Goal: Information Seeking & Learning: Find specific page/section

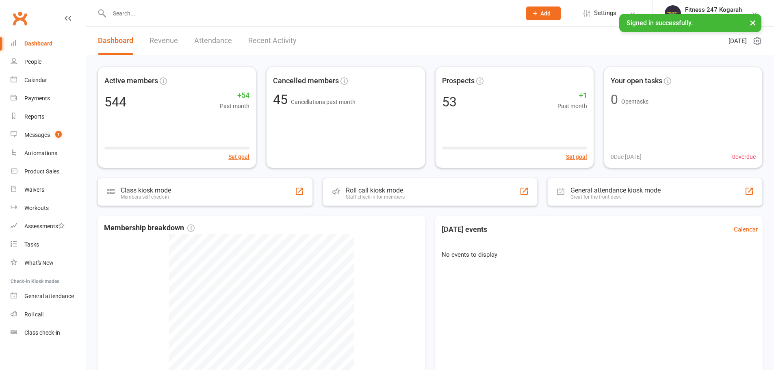
click at [149, 11] on input "text" at bounding box center [311, 13] width 409 height 11
paste input "[PERSON_NAME]"
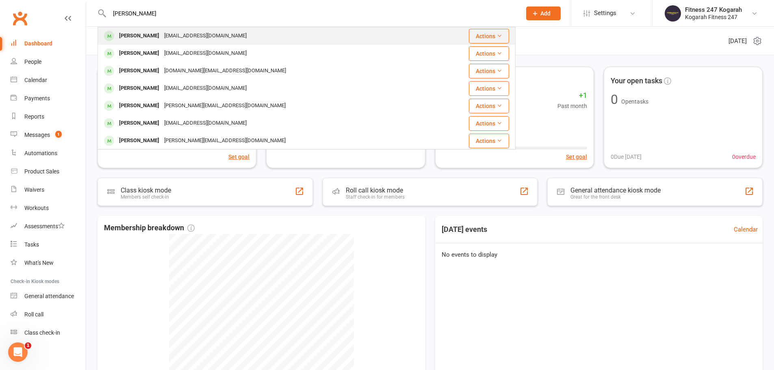
type input "[PERSON_NAME]"
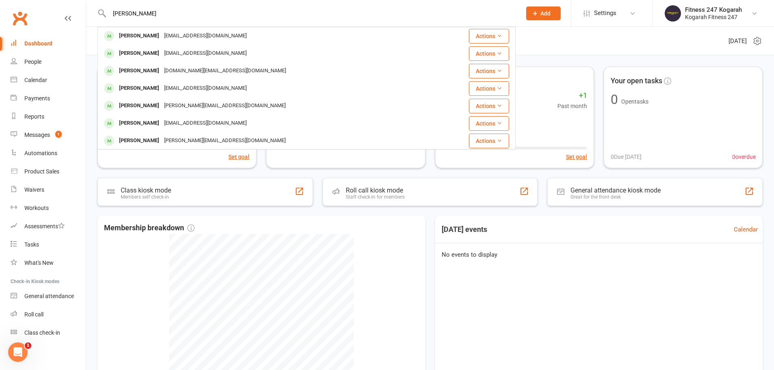
click at [143, 36] on div "[PERSON_NAME]" at bounding box center [139, 36] width 45 height 12
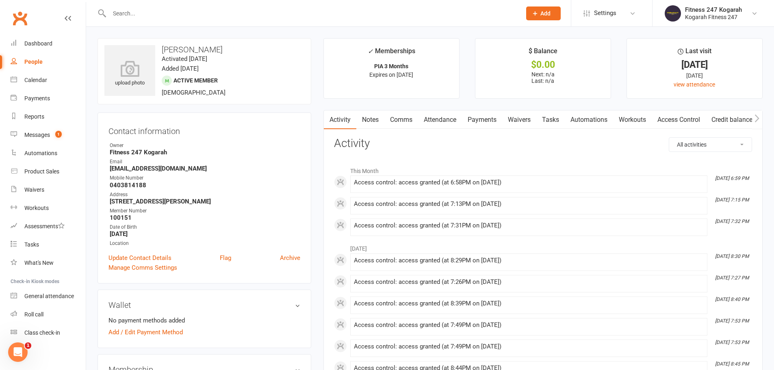
click at [155, 13] on input "text" at bounding box center [311, 13] width 409 height 11
paste input "yang"
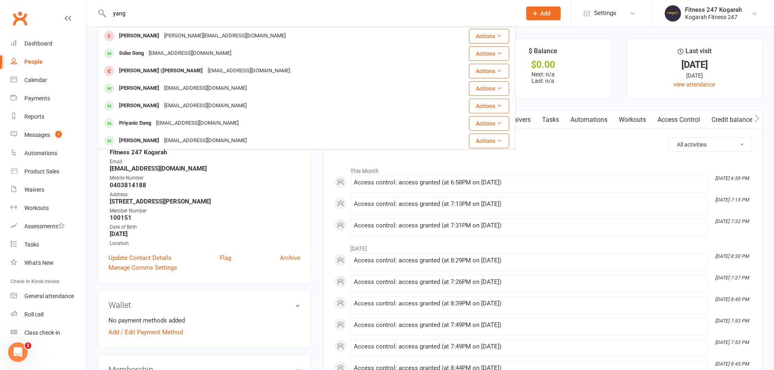
drag, startPoint x: 110, startPoint y: 15, endPoint x: 101, endPoint y: 15, distance: 8.9
click at [101, 15] on div "[PERSON_NAME] Yang [EMAIL_ADDRESS][DOMAIN_NAME] Actions Sobo Song [EMAIL_ADDRES…" at bounding box center [307, 13] width 418 height 26
paste input "Panaretos"
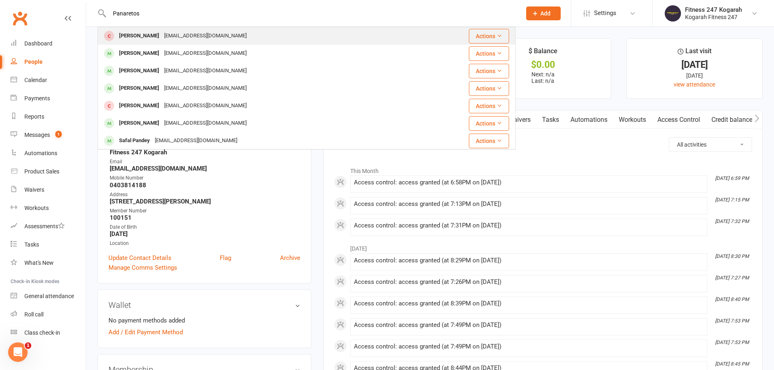
type input "Panaretos"
click at [199, 37] on div "[EMAIL_ADDRESS][DOMAIN_NAME]" at bounding box center [205, 36] width 87 height 12
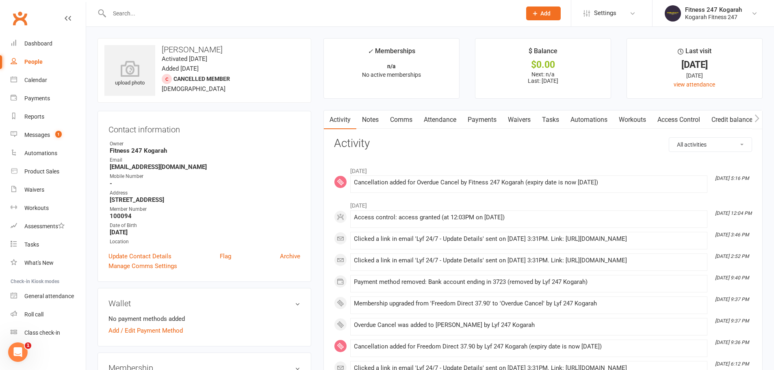
click at [486, 121] on link "Payments" at bounding box center [482, 120] width 40 height 19
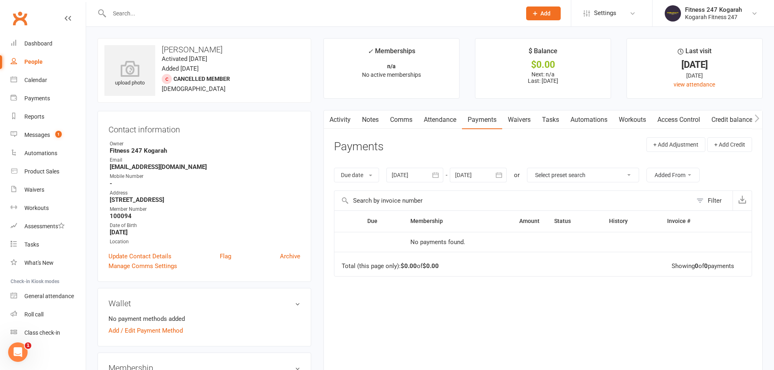
click at [440, 176] on icon "button" at bounding box center [436, 175] width 8 height 8
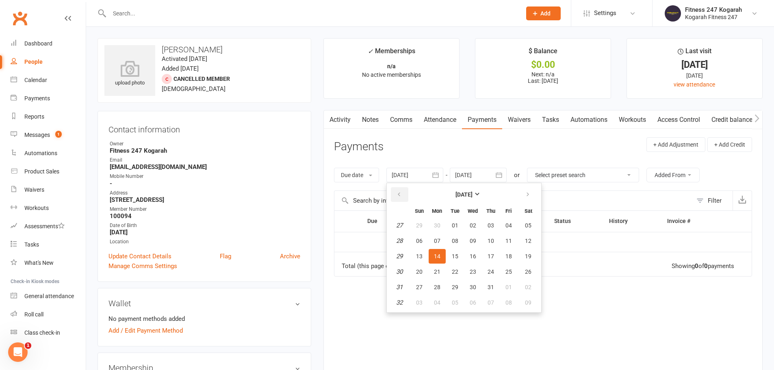
click at [402, 194] on icon "button" at bounding box center [399, 194] width 6 height 7
click at [401, 194] on icon "button" at bounding box center [399, 194] width 6 height 7
click at [454, 228] on span "01" at bounding box center [455, 225] width 7 height 7
type input "[DATE]"
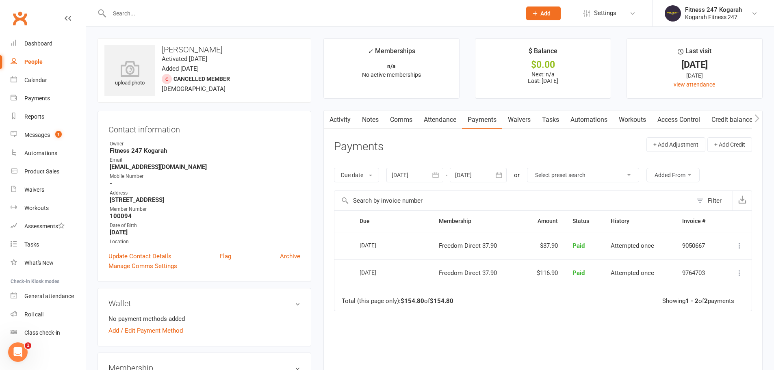
click at [122, 9] on input "text" at bounding box center [311, 13] width 409 height 11
paste input "[PERSON_NAME]"
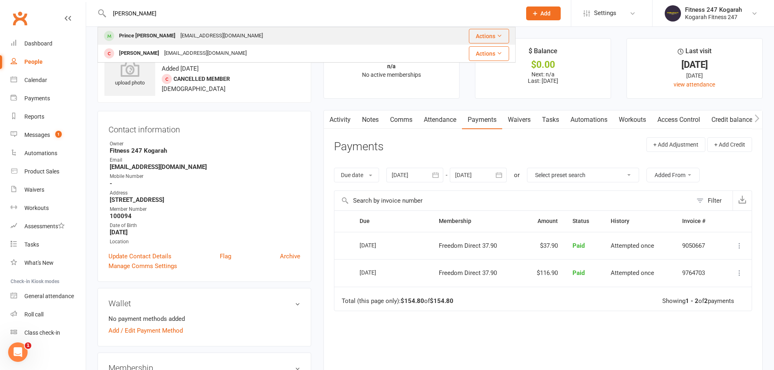
type input "[PERSON_NAME]"
click at [138, 36] on div "Prince [PERSON_NAME]" at bounding box center [147, 36] width 61 height 12
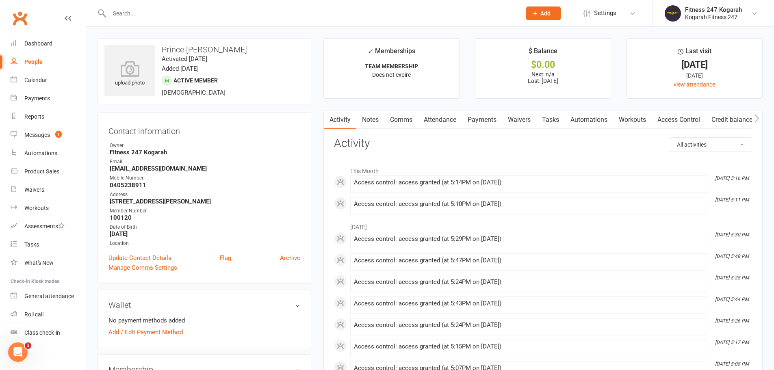
click at [159, 11] on input "text" at bounding box center [311, 13] width 409 height 11
paste input "Panaretos"
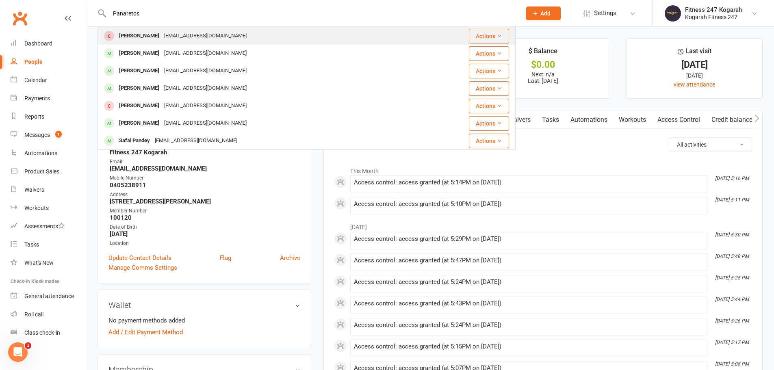
type input "Panaretos"
click at [152, 34] on div "[PERSON_NAME]" at bounding box center [139, 36] width 45 height 12
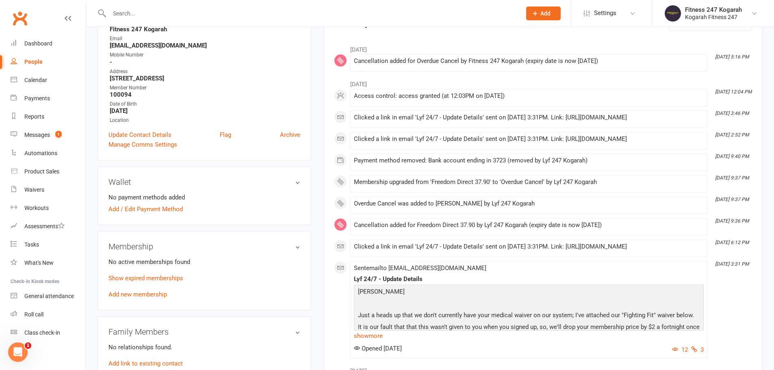
scroll to position [122, 0]
drag, startPoint x: 468, startPoint y: 268, endPoint x: 479, endPoint y: 269, distance: 10.6
click at [479, 269] on div "Sent email to [EMAIL_ADDRESS][DOMAIN_NAME] Lyf 24/7 - Update Details Gday Zoe J…" at bounding box center [529, 310] width 350 height 90
click at [480, 272] on div "Sent email to [EMAIL_ADDRESS][DOMAIN_NAME] Lyf 24/7 - Update Details Gday Zoe J…" at bounding box center [529, 310] width 350 height 90
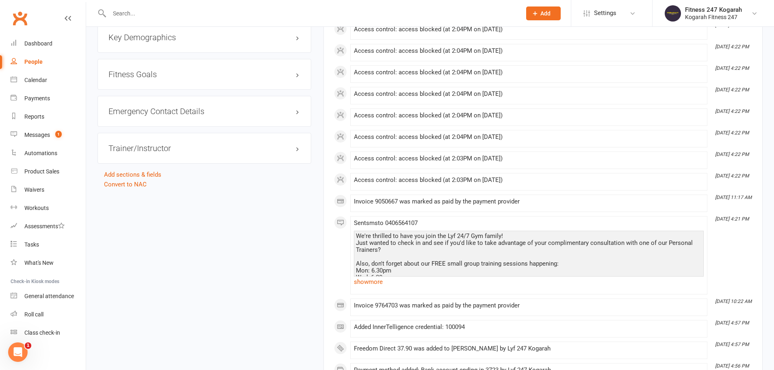
scroll to position [771, 0]
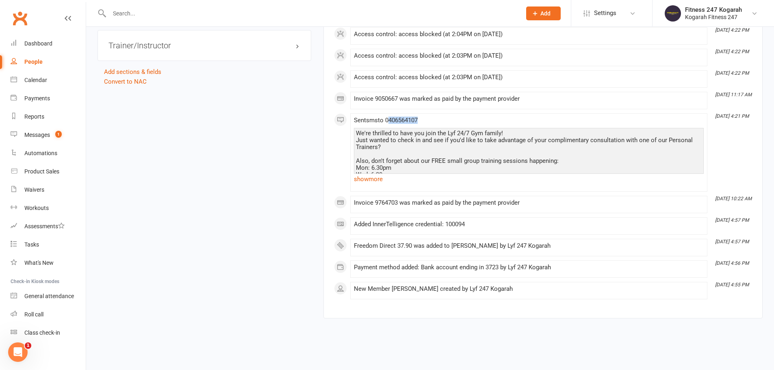
drag, startPoint x: 428, startPoint y: 121, endPoint x: 391, endPoint y: 121, distance: 37.8
click at [391, 121] on div "Sent sms to [PHONE_NUMBER] We're thrilled to have you join the Lyf 24/7 Gym fam…" at bounding box center [529, 152] width 350 height 71
click at [430, 119] on div "Sent sms to [PHONE_NUMBER] We're thrilled to have you join the Lyf 24/7 Gym fam…" at bounding box center [529, 152] width 350 height 71
drag, startPoint x: 423, startPoint y: 119, endPoint x: 389, endPoint y: 120, distance: 33.3
click at [389, 120] on div "Sent sms to [PHONE_NUMBER] We're thrilled to have you join the Lyf 24/7 Gym fam…" at bounding box center [529, 152] width 350 height 71
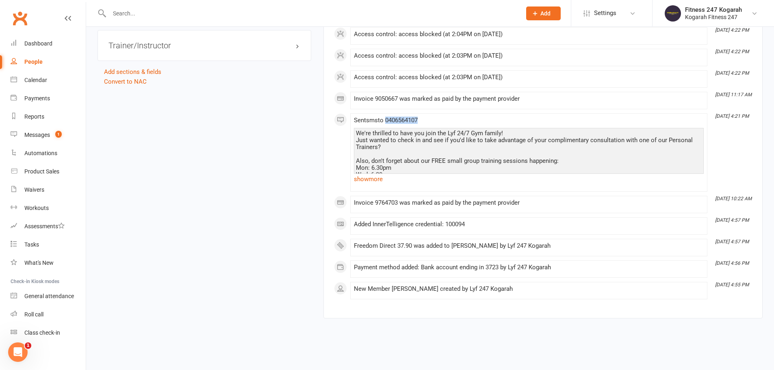
copy span "0406564107"
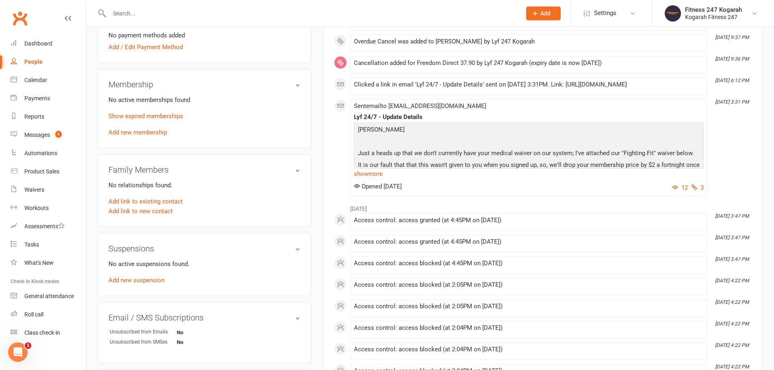
scroll to position [0, 0]
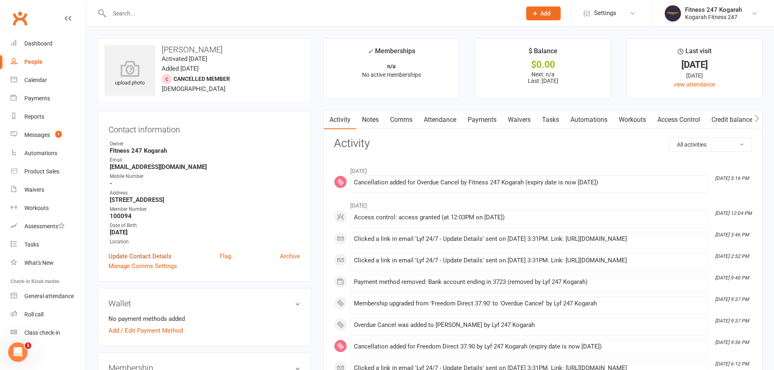
click at [140, 254] on link "Update Contact Details" at bounding box center [140, 257] width 63 height 10
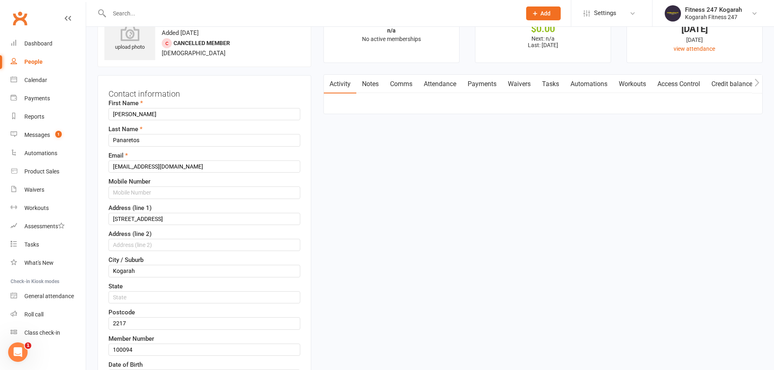
scroll to position [38, 0]
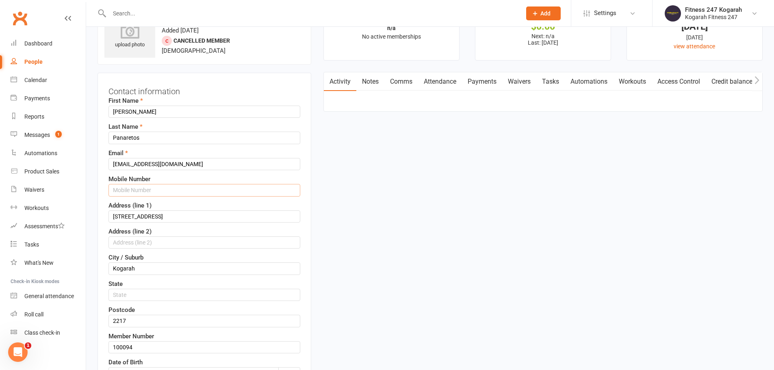
click at [139, 190] on input "text" at bounding box center [205, 190] width 192 height 12
click at [137, 191] on input "text" at bounding box center [205, 190] width 192 height 12
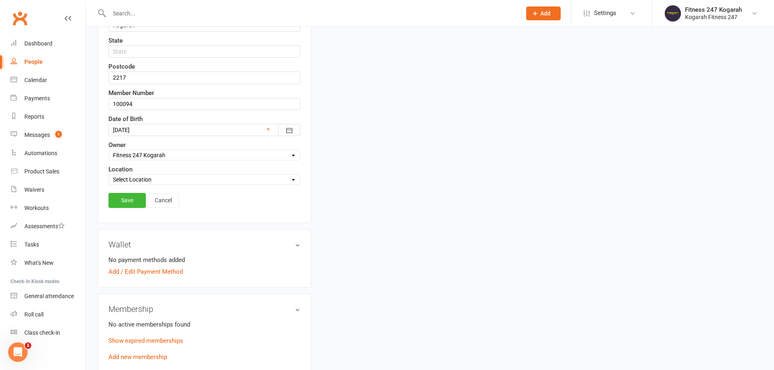
scroll to position [282, 0]
click at [127, 200] on link "Save" at bounding box center [127, 200] width 37 height 15
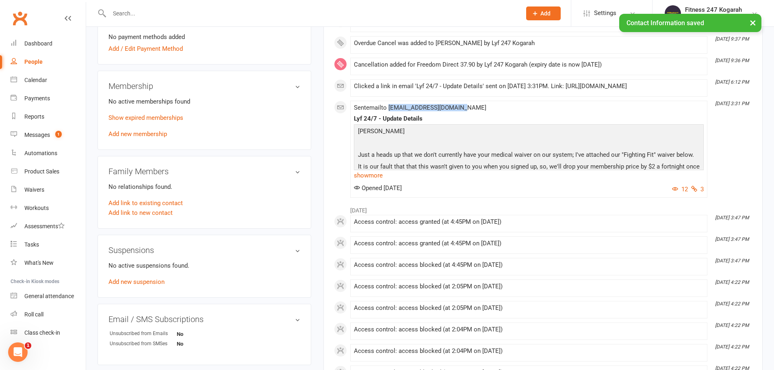
drag, startPoint x: 470, startPoint y: 109, endPoint x: 391, endPoint y: 109, distance: 78.4
click at [391, 109] on div "Sent email to [EMAIL_ADDRESS][DOMAIN_NAME] Lyf 24/7 - Update Details Gday Zoe J…" at bounding box center [529, 149] width 350 height 90
copy span "[EMAIL_ADDRESS][DOMAIN_NAME]"
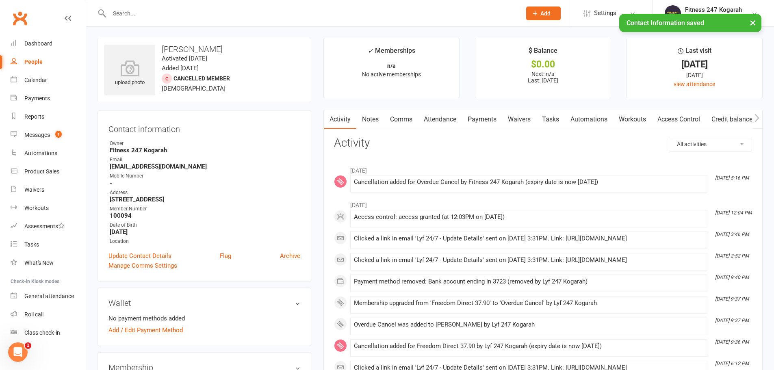
scroll to position [0, 0]
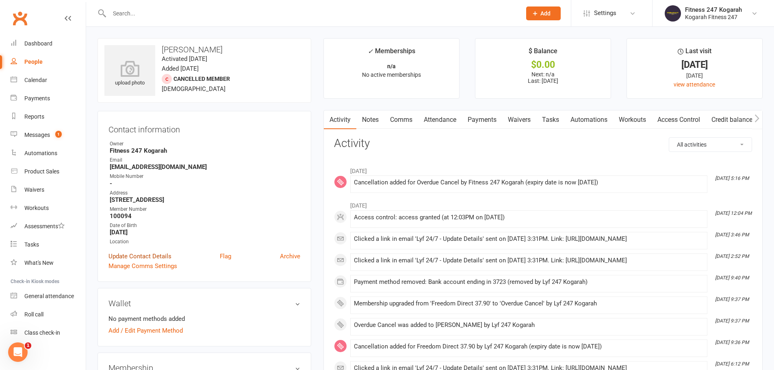
click at [141, 258] on link "Update Contact Details" at bounding box center [140, 257] width 63 height 10
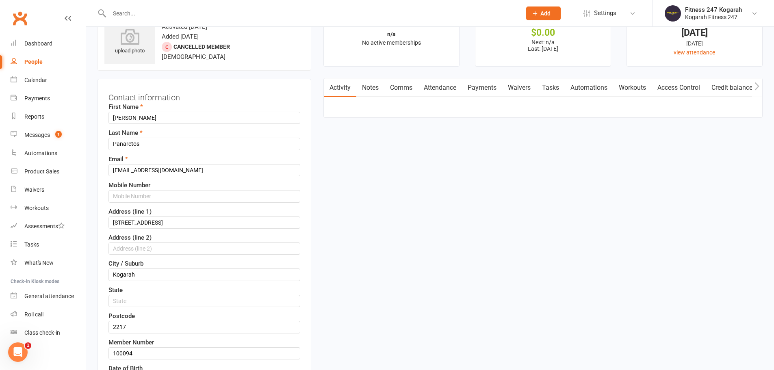
scroll to position [38, 0]
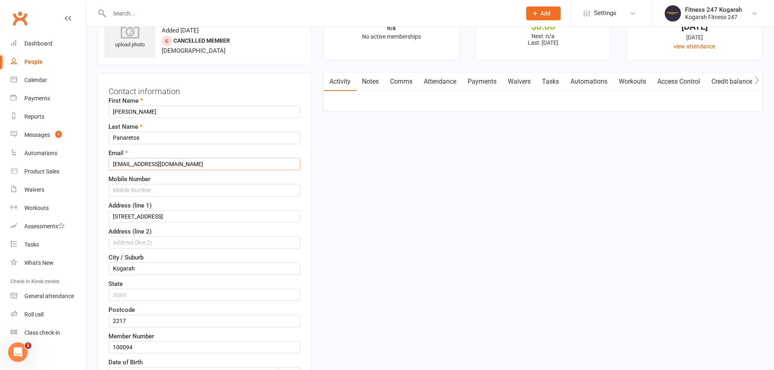
drag, startPoint x: 176, startPoint y: 165, endPoint x: 109, endPoint y: 167, distance: 67.5
click at [109, 167] on input "[EMAIL_ADDRESS][DOMAIN_NAME]" at bounding box center [205, 164] width 192 height 12
paste input "aretos"
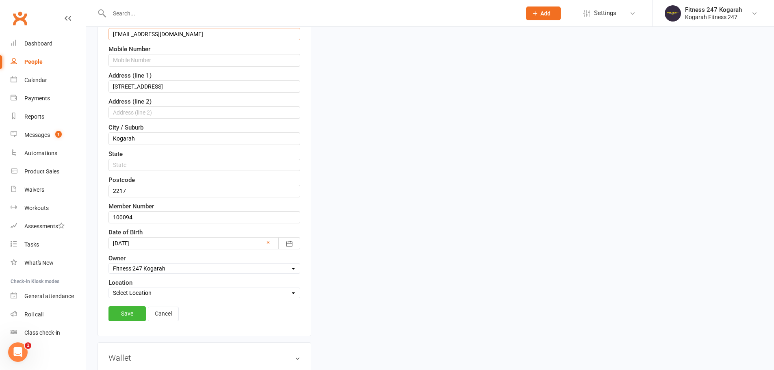
scroll to position [201, 0]
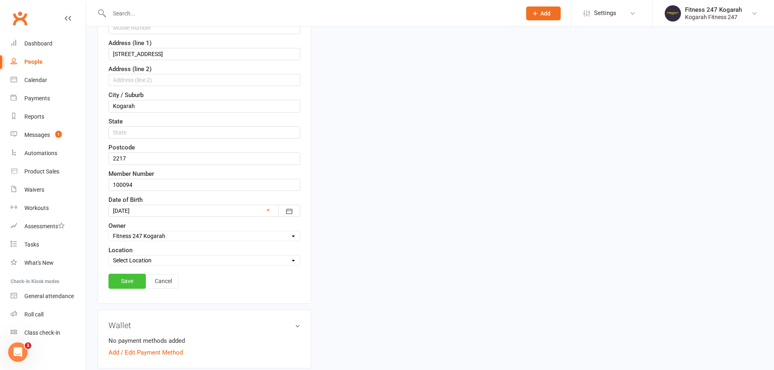
type input "[EMAIL_ADDRESS][DOMAIN_NAME]"
click at [119, 282] on link "Save" at bounding box center [127, 281] width 37 height 15
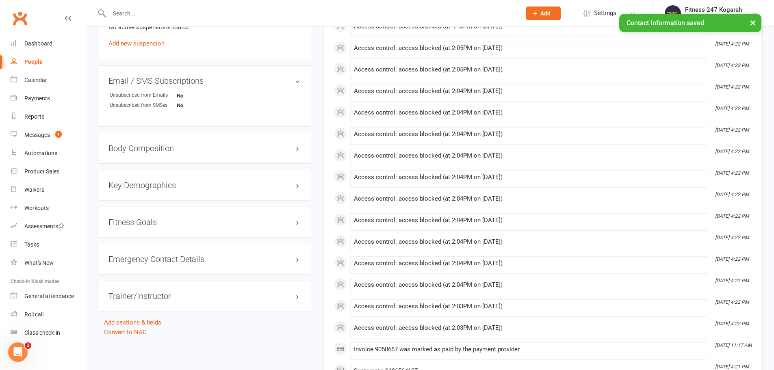
scroll to position [607, 0]
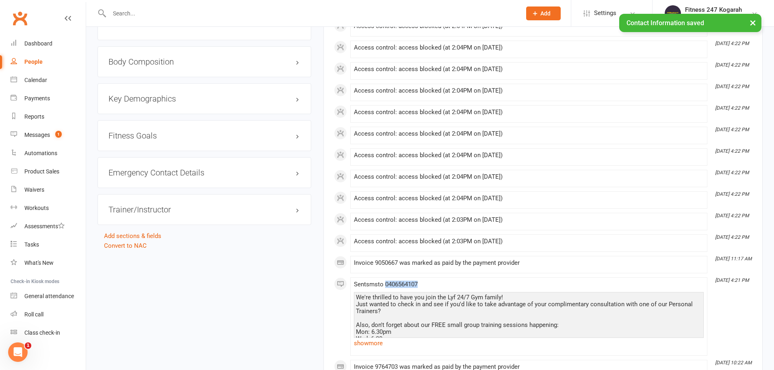
drag, startPoint x: 429, startPoint y: 287, endPoint x: 388, endPoint y: 287, distance: 41.0
click at [388, 287] on div "Sent sms to [PHONE_NUMBER] We're thrilled to have you join the Lyf 24/7 Gym fam…" at bounding box center [529, 316] width 350 height 71
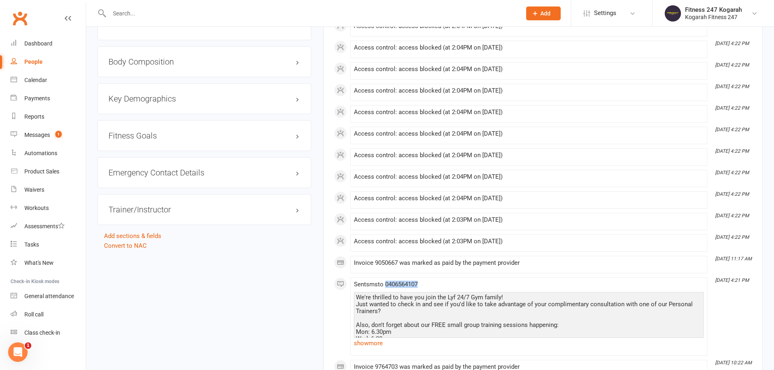
copy span "0406564107"
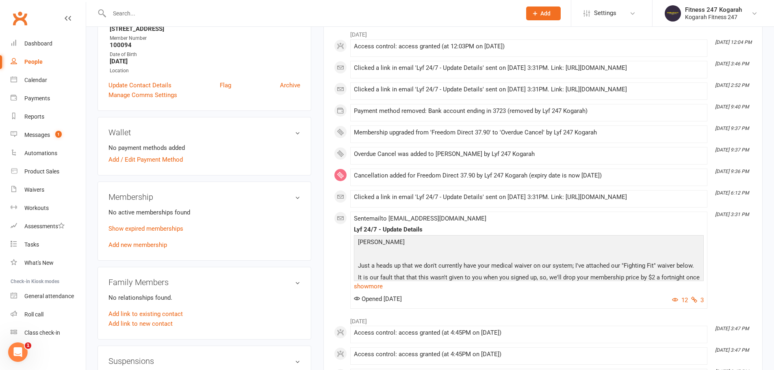
scroll to position [0, 0]
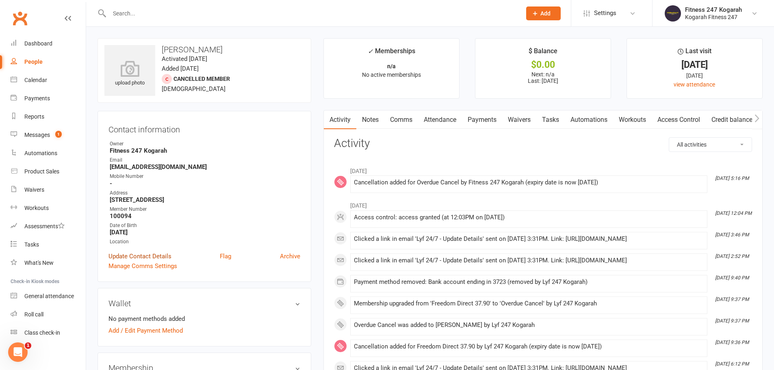
click at [141, 257] on link "Update Contact Details" at bounding box center [140, 257] width 63 height 10
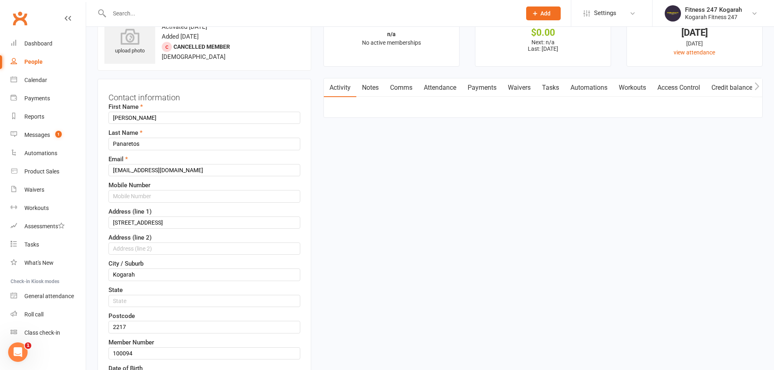
scroll to position [38, 0]
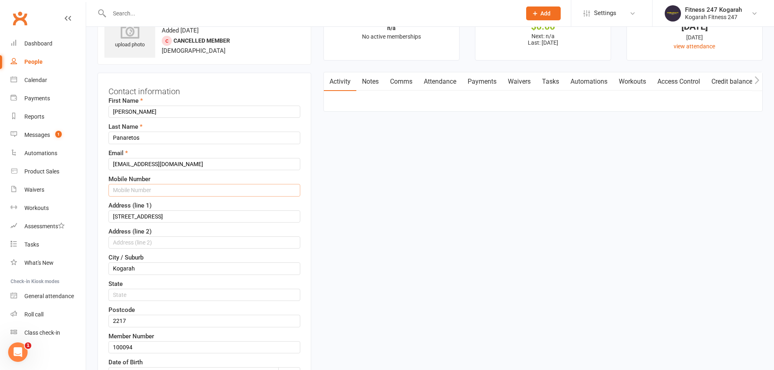
click at [141, 191] on input "text" at bounding box center [205, 190] width 192 height 12
paste input "0406564107"
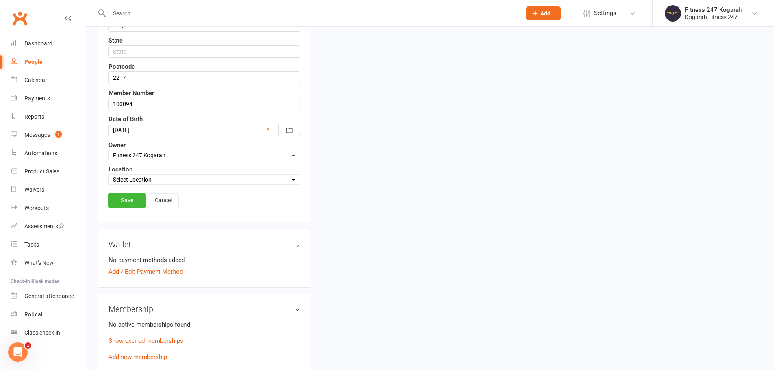
scroll to position [282, 0]
type input "0406564107"
click at [134, 202] on link "Save" at bounding box center [127, 200] width 37 height 15
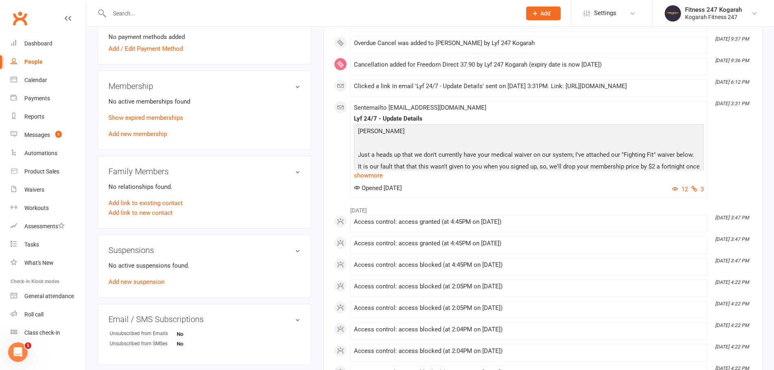
click at [166, 13] on input "text" at bounding box center [311, 13] width 409 height 11
paste input "[EMAIL_ADDRESS][DOMAIN_NAME]"
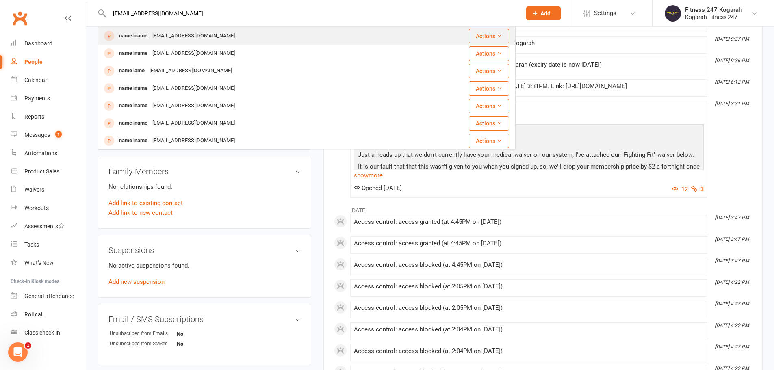
type input "[EMAIL_ADDRESS][DOMAIN_NAME]"
click at [174, 35] on div "[EMAIL_ADDRESS][DOMAIN_NAME]" at bounding box center [193, 36] width 87 height 12
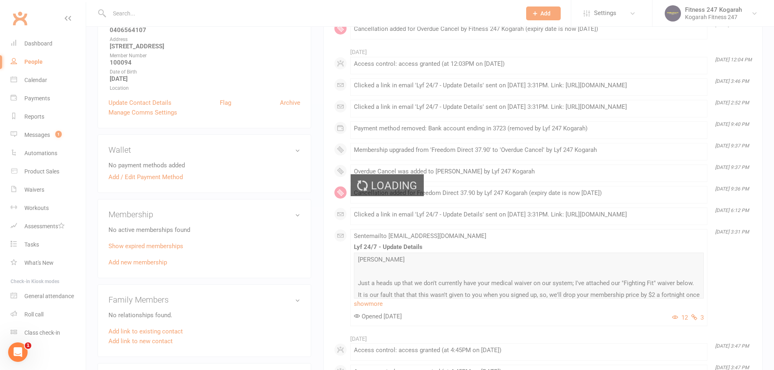
scroll to position [38, 0]
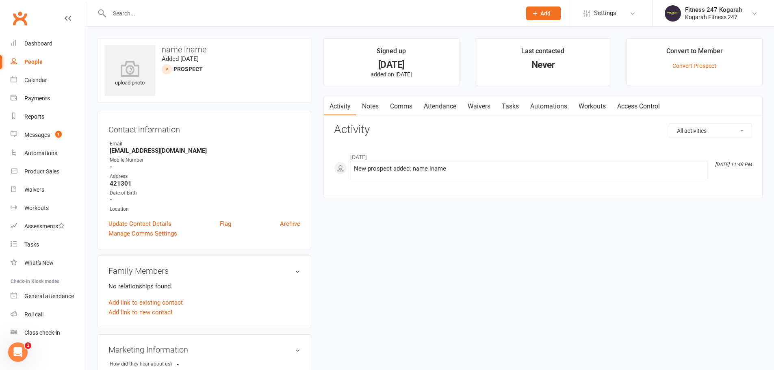
click at [642, 100] on link "Access Control" at bounding box center [639, 106] width 54 height 19
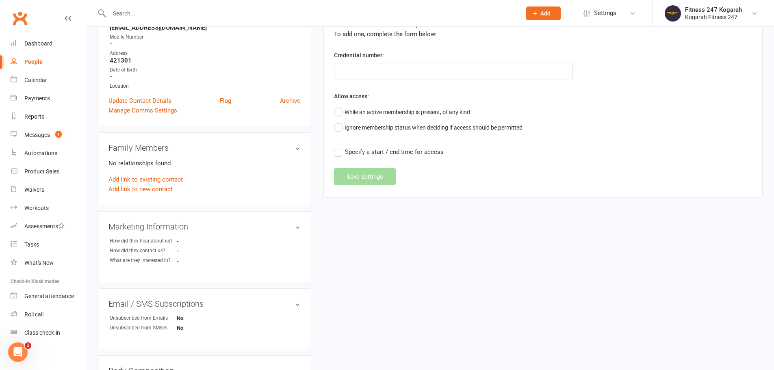
scroll to position [59, 0]
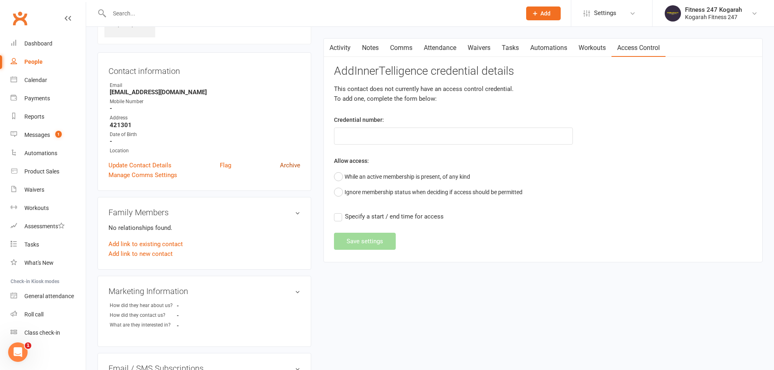
click at [294, 167] on link "Archive" at bounding box center [290, 166] width 20 height 10
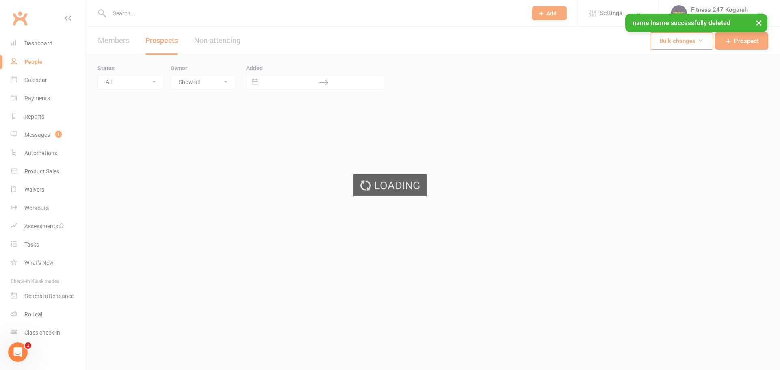
select select "100"
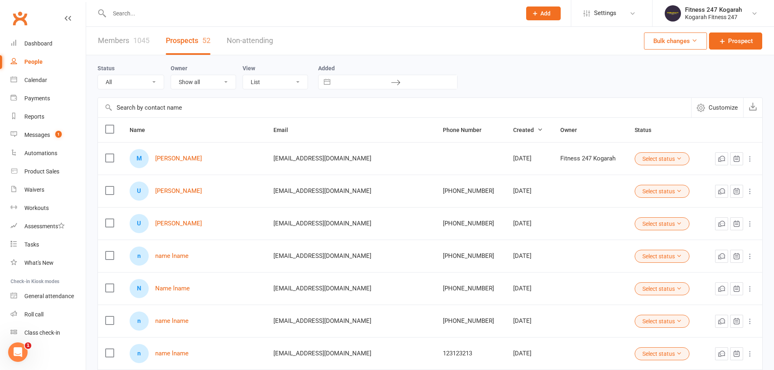
click at [172, 13] on input "text" at bounding box center [311, 13] width 409 height 11
paste input "lname"
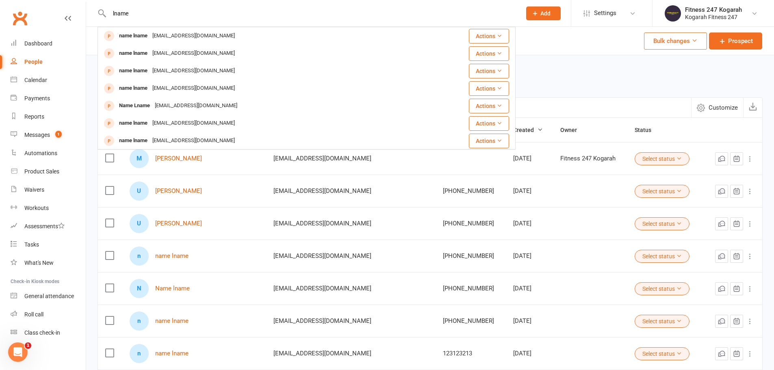
type input "lname"
click at [539, 41] on div "Members 1045 Prospects 52 Non-attending Bulk changes Prospect" at bounding box center [430, 41] width 688 height 28
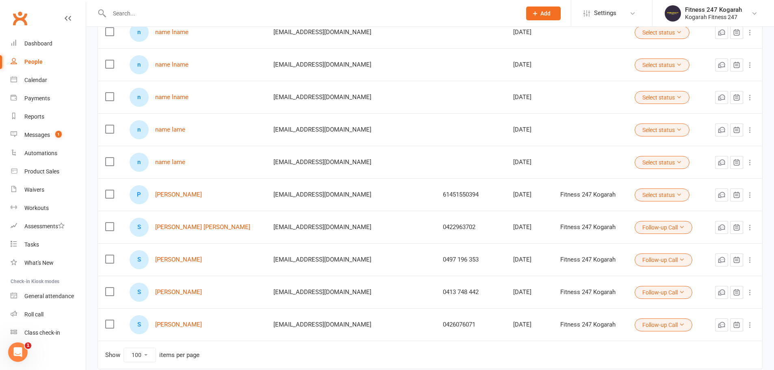
scroll to position [1535, 0]
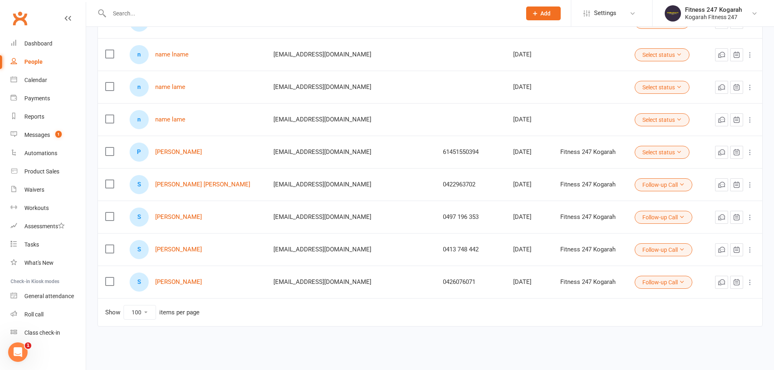
click at [148, 313] on select "10 25 50 100" at bounding box center [140, 313] width 32 height 14
click at [124, 306] on select "10 25 50 100" at bounding box center [140, 313] width 32 height 14
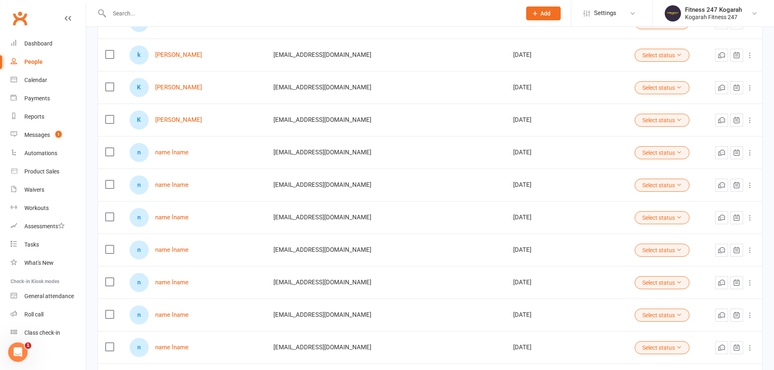
scroll to position [925, 0]
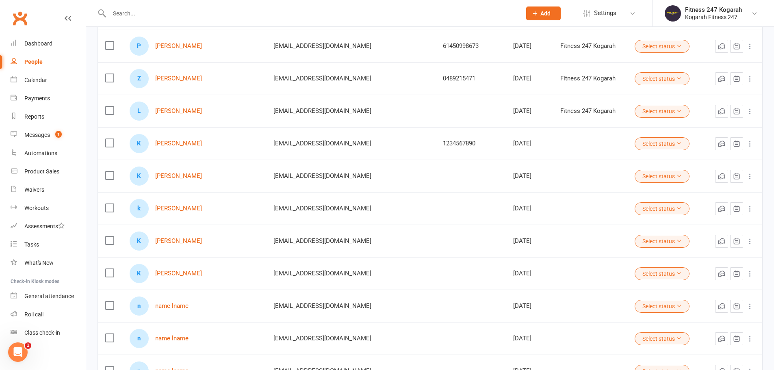
click at [748, 46] on icon at bounding box center [750, 46] width 8 height 8
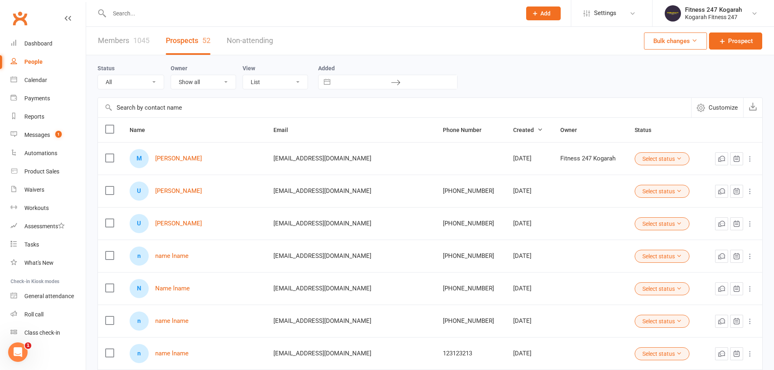
scroll to position [81, 0]
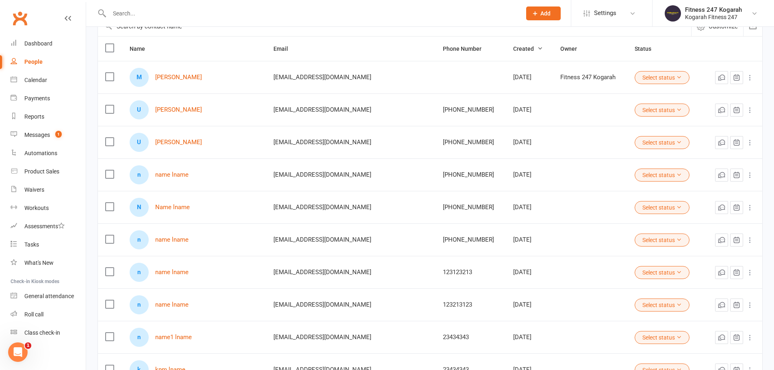
click at [110, 176] on label at bounding box center [109, 174] width 8 height 8
click at [110, 170] on input "checkbox" at bounding box center [109, 170] width 8 height 0
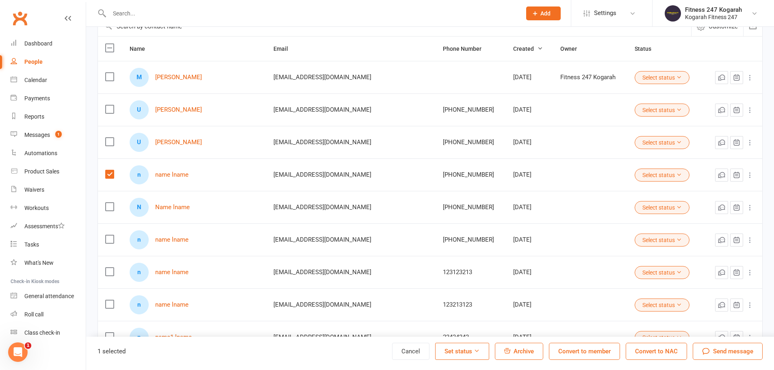
click at [108, 209] on label at bounding box center [109, 207] width 8 height 8
click at [108, 203] on input "checkbox" at bounding box center [109, 203] width 8 height 0
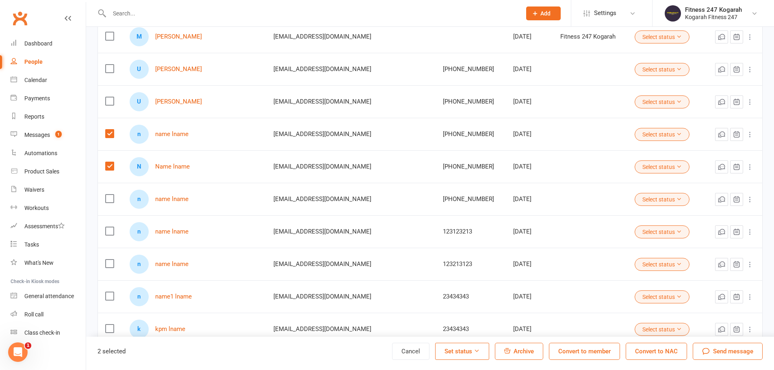
click at [109, 201] on label at bounding box center [109, 199] width 8 height 8
click at [109, 195] on input "checkbox" at bounding box center [109, 195] width 8 height 0
click at [108, 232] on label at bounding box center [109, 231] width 8 height 8
click at [108, 227] on input "checkbox" at bounding box center [109, 227] width 8 height 0
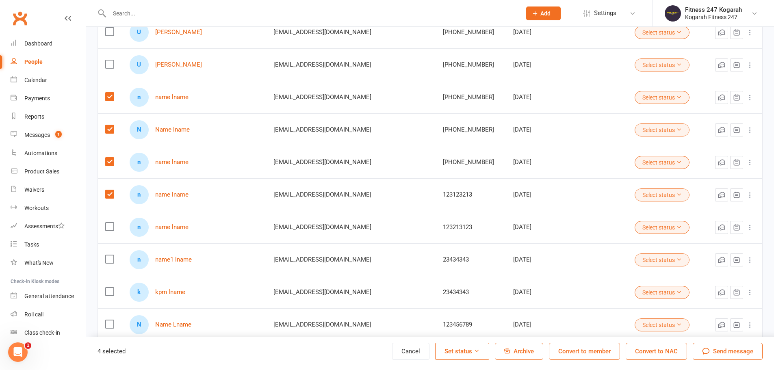
scroll to position [203, 0]
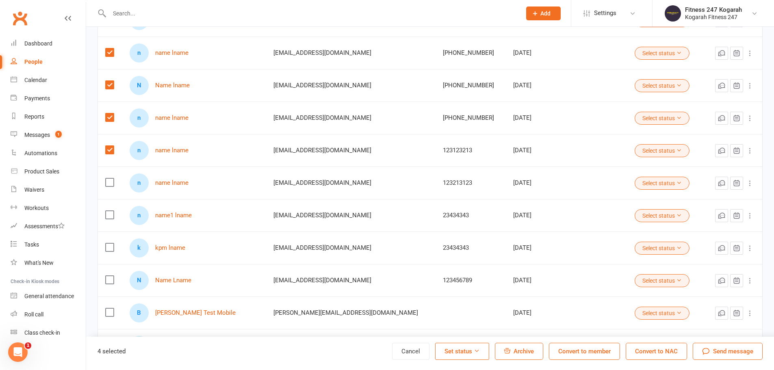
click at [108, 183] on label at bounding box center [109, 182] width 8 height 8
click at [108, 178] on input "checkbox" at bounding box center [109, 178] width 8 height 0
click at [110, 215] on label at bounding box center [109, 215] width 8 height 8
click at [110, 211] on input "checkbox" at bounding box center [109, 211] width 8 height 0
click at [110, 248] on label at bounding box center [109, 247] width 8 height 8
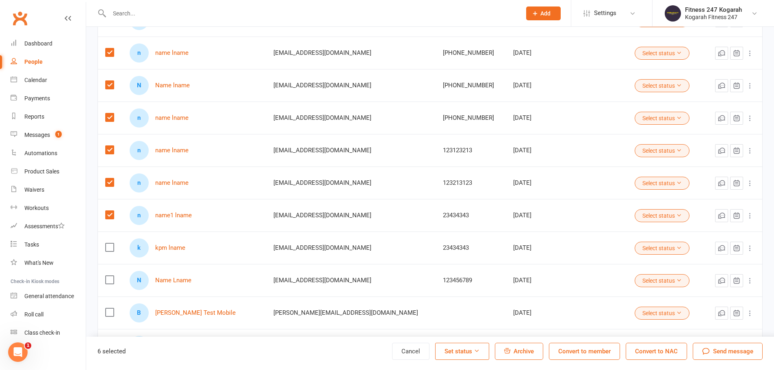
click at [110, 243] on input "checkbox" at bounding box center [109, 243] width 8 height 0
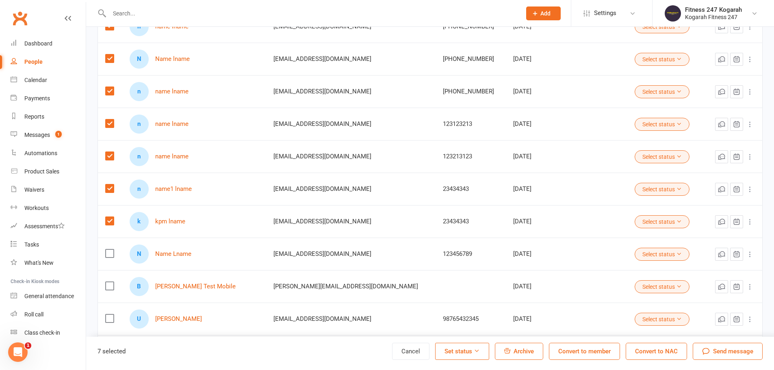
scroll to position [244, 0]
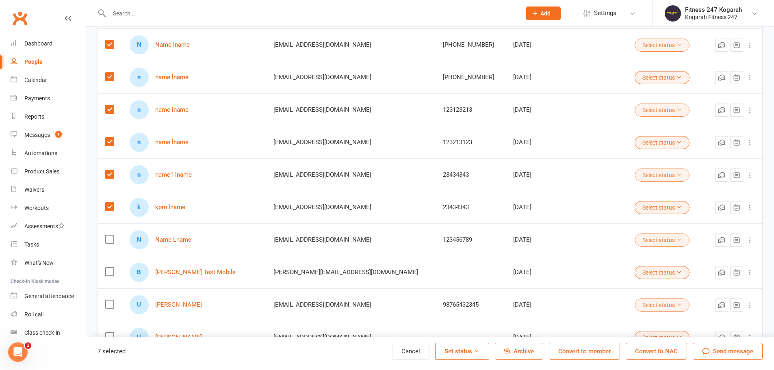
click at [109, 241] on label at bounding box center [109, 239] width 8 height 8
click at [109, 235] on input "checkbox" at bounding box center [109, 235] width 8 height 0
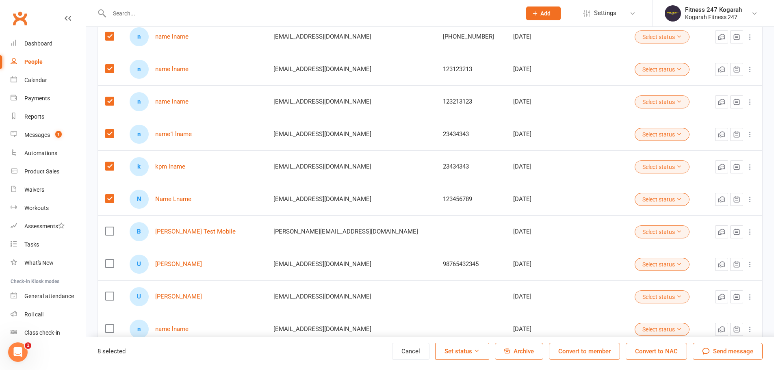
click at [110, 233] on label at bounding box center [109, 231] width 8 height 8
click at [110, 227] on input "checkbox" at bounding box center [109, 227] width 8 height 0
click at [110, 233] on label at bounding box center [109, 231] width 8 height 8
click at [110, 227] on input "checkbox" at bounding box center [109, 227] width 8 height 0
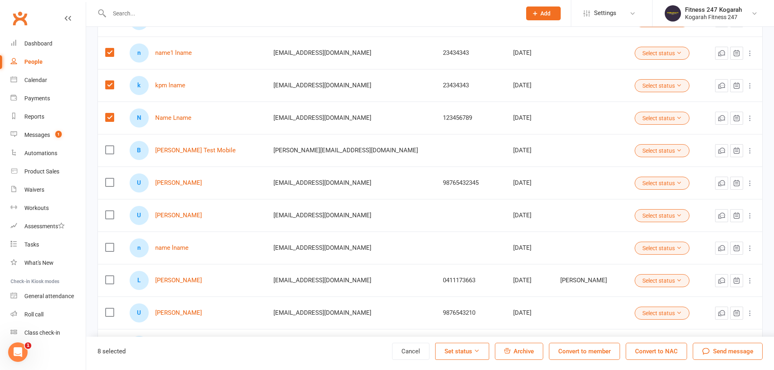
scroll to position [406, 0]
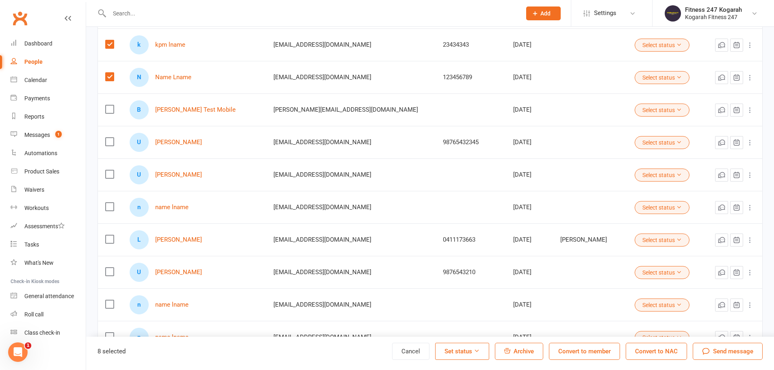
click at [109, 208] on label at bounding box center [109, 207] width 8 height 8
click at [109, 203] on input "checkbox" at bounding box center [109, 203] width 8 height 0
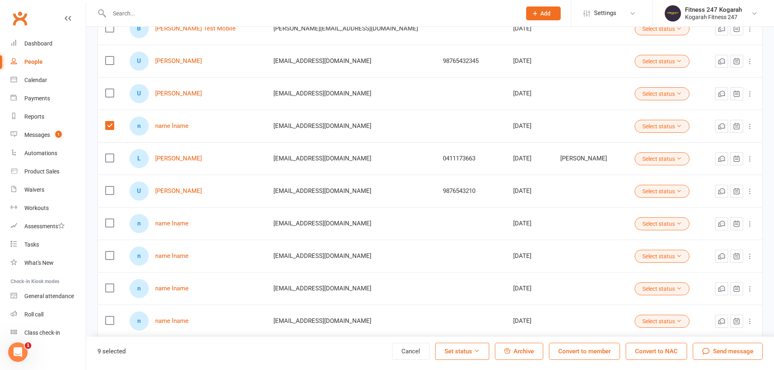
scroll to position [528, 0]
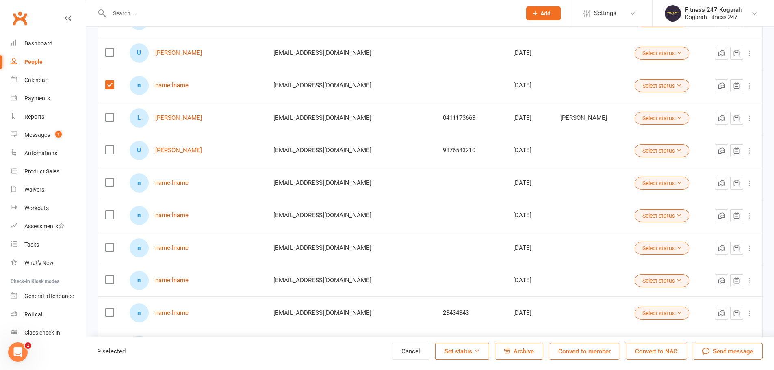
click at [108, 185] on label at bounding box center [109, 182] width 8 height 8
click at [108, 178] on input "checkbox" at bounding box center [109, 178] width 8 height 0
click at [110, 185] on label at bounding box center [109, 182] width 8 height 8
click at [110, 178] on input "checkbox" at bounding box center [109, 178] width 8 height 0
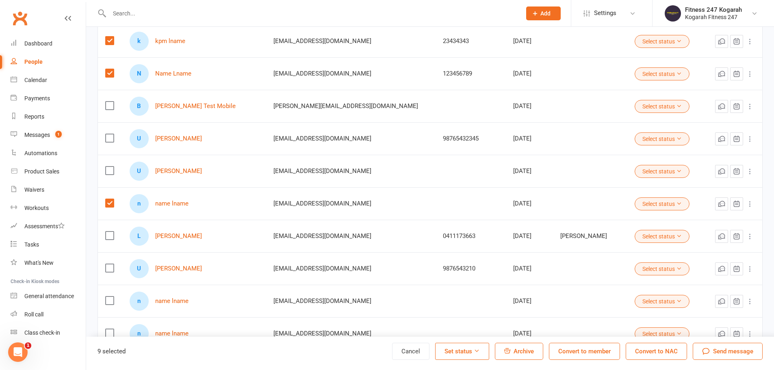
scroll to position [406, 0]
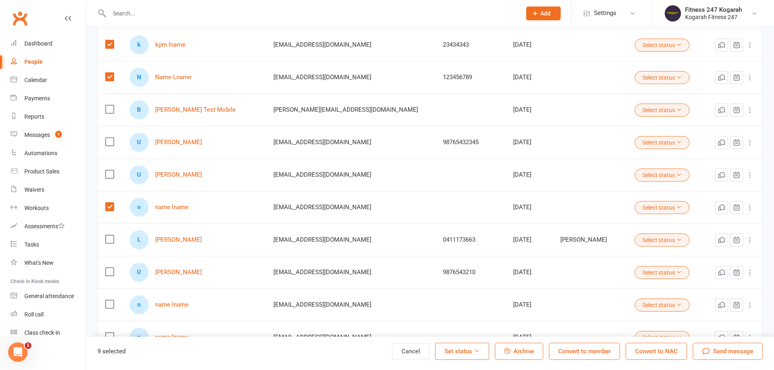
click at [111, 206] on label at bounding box center [109, 207] width 8 height 8
click at [111, 203] on input "checkbox" at bounding box center [109, 203] width 8 height 0
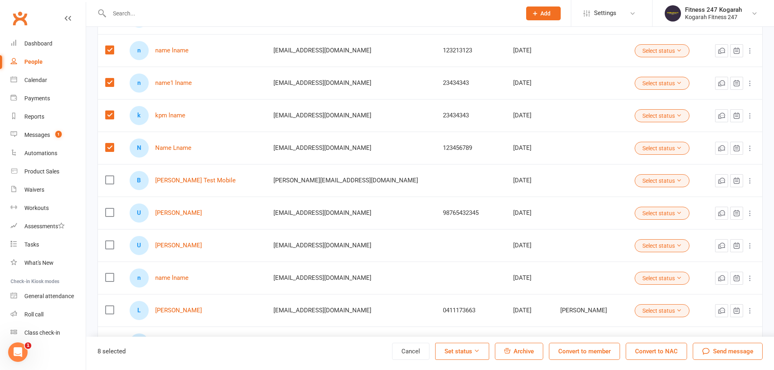
scroll to position [325, 0]
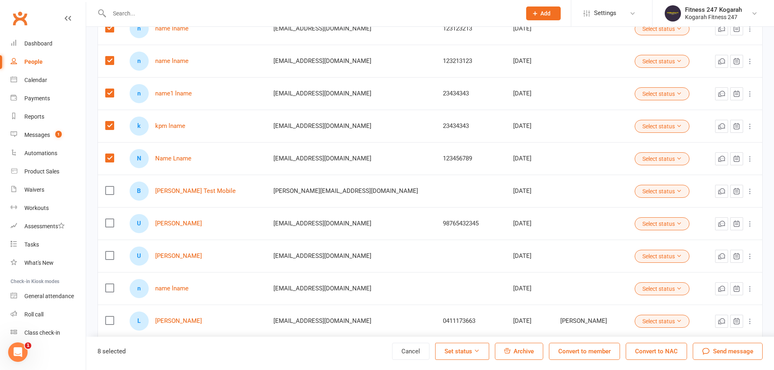
click at [108, 158] on label at bounding box center [109, 158] width 8 height 8
click at [108, 154] on input "checkbox" at bounding box center [109, 154] width 8 height 0
click at [110, 128] on label at bounding box center [109, 126] width 8 height 8
click at [110, 122] on input "checkbox" at bounding box center [109, 122] width 8 height 0
click at [111, 94] on label at bounding box center [109, 93] width 8 height 8
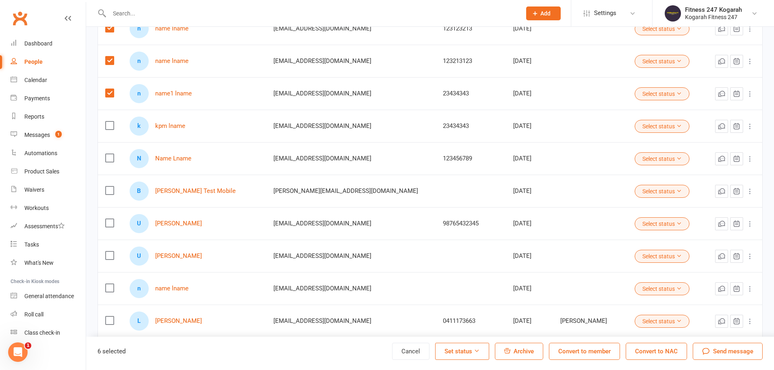
click at [111, 89] on input "checkbox" at bounding box center [109, 89] width 8 height 0
click at [115, 62] on td at bounding box center [110, 61] width 24 height 33
click at [112, 62] on label at bounding box center [109, 60] width 8 height 8
click at [112, 56] on input "checkbox" at bounding box center [109, 56] width 8 height 0
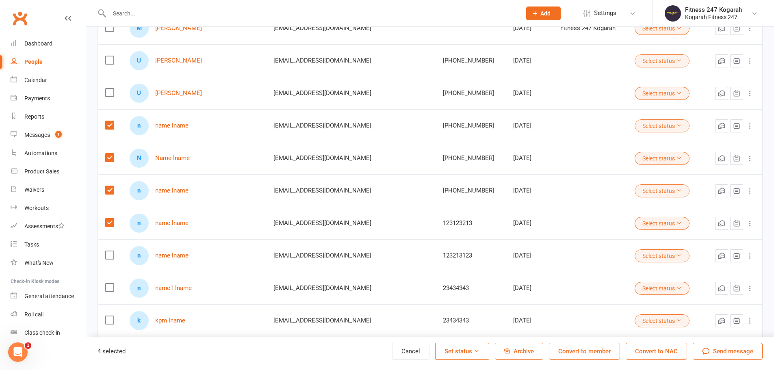
scroll to position [122, 0]
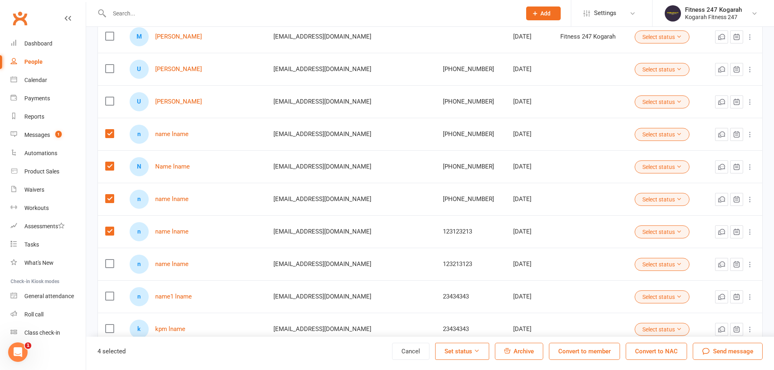
click at [112, 132] on label at bounding box center [109, 134] width 8 height 8
click at [112, 130] on input "checkbox" at bounding box center [109, 130] width 8 height 0
click at [112, 169] on label at bounding box center [109, 166] width 8 height 8
click at [112, 162] on input "checkbox" at bounding box center [109, 162] width 8 height 0
click at [111, 200] on label at bounding box center [109, 199] width 8 height 8
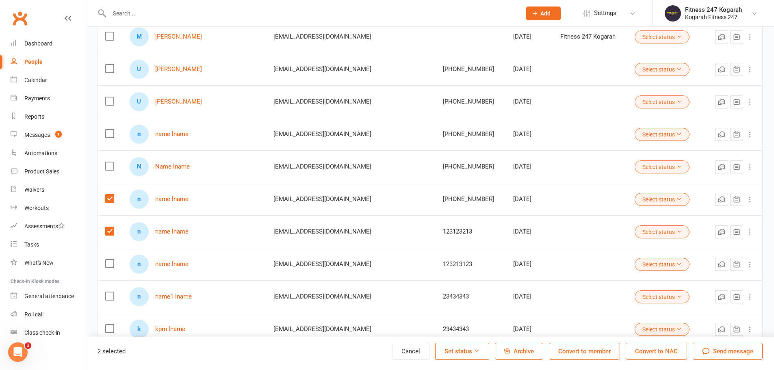
click at [111, 195] on input "checkbox" at bounding box center [109, 195] width 8 height 0
click at [109, 230] on label at bounding box center [109, 231] width 8 height 8
click at [109, 227] on input "checkbox" at bounding box center [109, 227] width 8 height 0
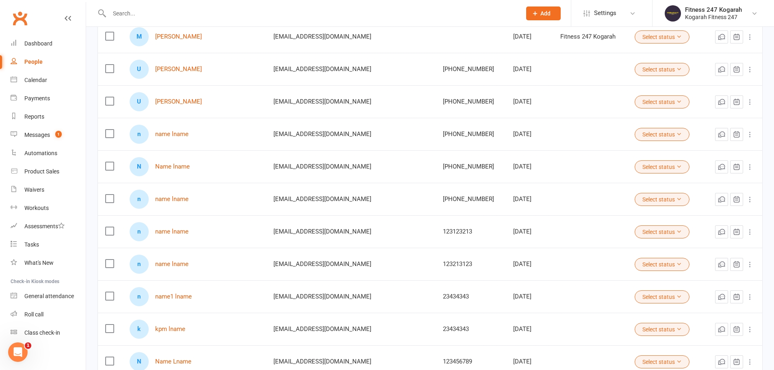
click at [653, 100] on button "Select status" at bounding box center [662, 101] width 55 height 13
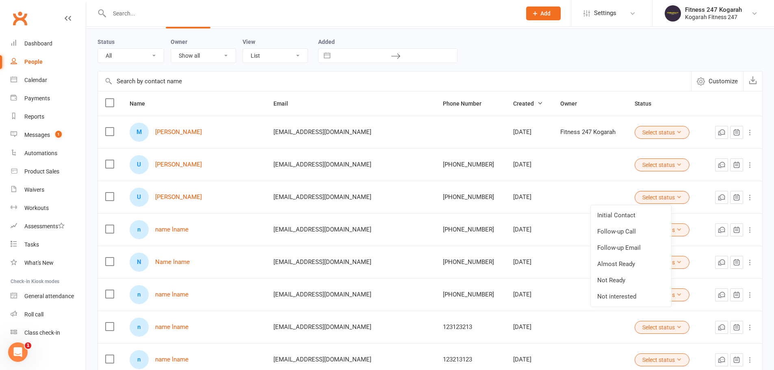
scroll to position [41, 0]
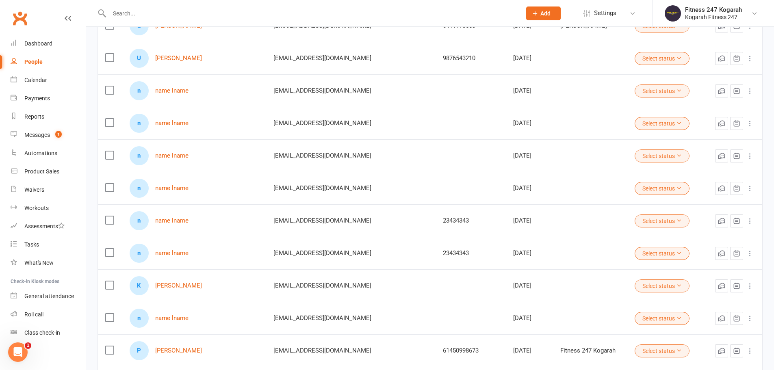
scroll to position [447, 0]
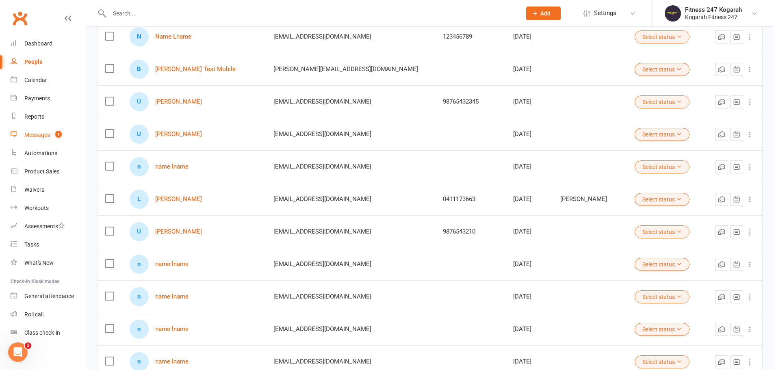
click at [30, 139] on link "Messages 1" at bounding box center [48, 135] width 75 height 18
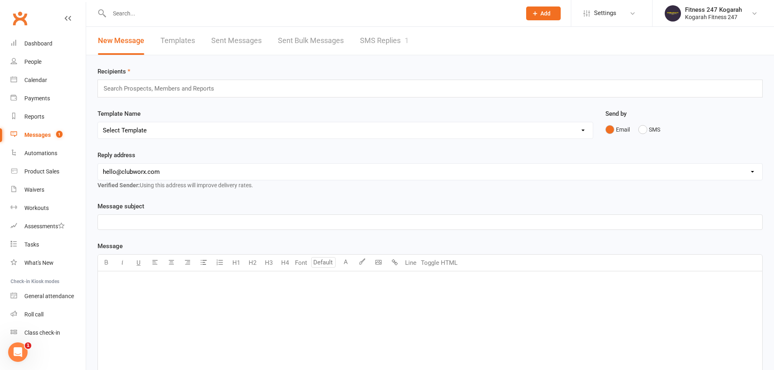
click at [368, 38] on link "SMS Replies 1" at bounding box center [384, 41] width 49 height 28
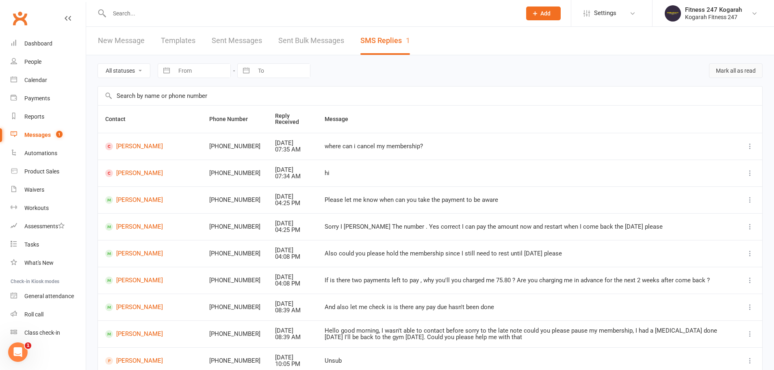
click at [734, 72] on button "Mark all as read" at bounding box center [736, 70] width 54 height 15
click at [233, 20] on div at bounding box center [307, 13] width 418 height 26
click at [231, 11] on input "text" at bounding box center [311, 13] width 409 height 11
paste input "[EMAIL_ADDRESS][DOMAIN_NAME]"
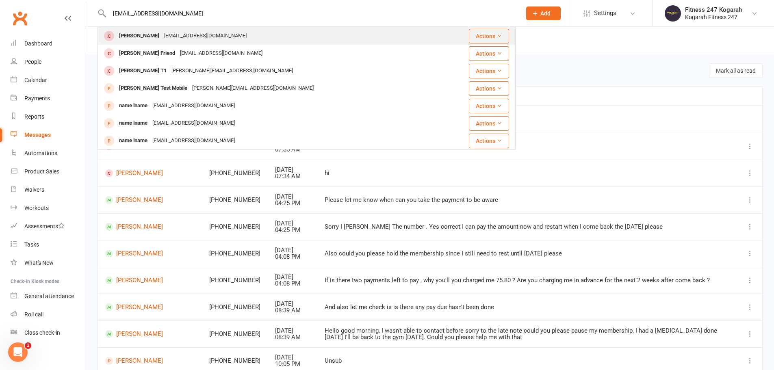
type input "[EMAIL_ADDRESS][DOMAIN_NAME]"
click at [186, 35] on div "[EMAIL_ADDRESS][DOMAIN_NAME]" at bounding box center [205, 36] width 87 height 12
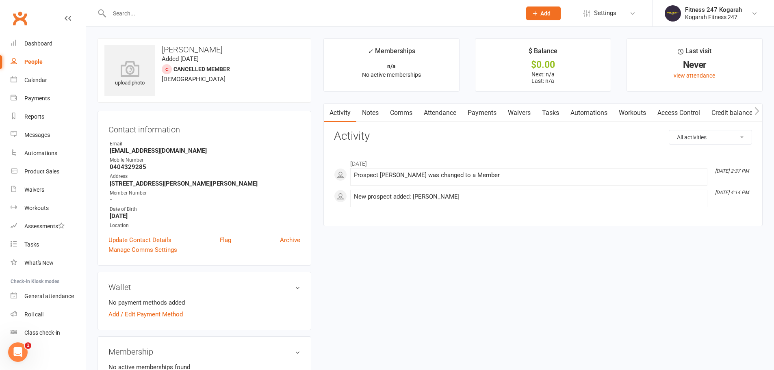
click at [685, 107] on link "Access Control" at bounding box center [679, 113] width 54 height 19
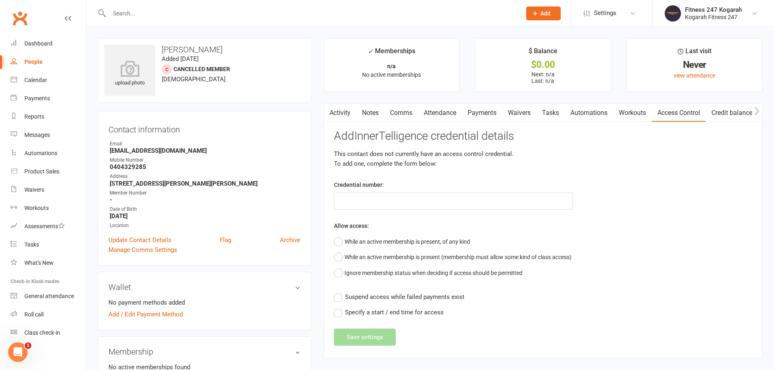
click at [142, 14] on input "text" at bounding box center [311, 13] width 409 height 11
paste input ""[EMAIL_ADDRESS][DOMAIN_NAME]" <[EMAIL_ADDRESS][DOMAIN_NAME]>"
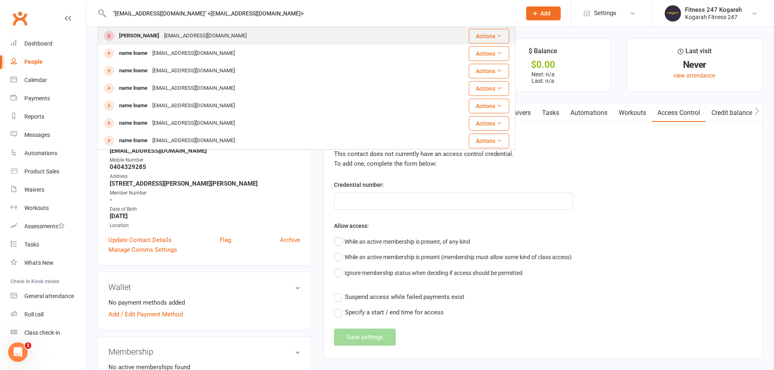
type input ""[EMAIL_ADDRESS][DOMAIN_NAME]" <[EMAIL_ADDRESS][DOMAIN_NAME]>"
click at [182, 35] on div "[EMAIL_ADDRESS][DOMAIN_NAME]" at bounding box center [205, 36] width 87 height 12
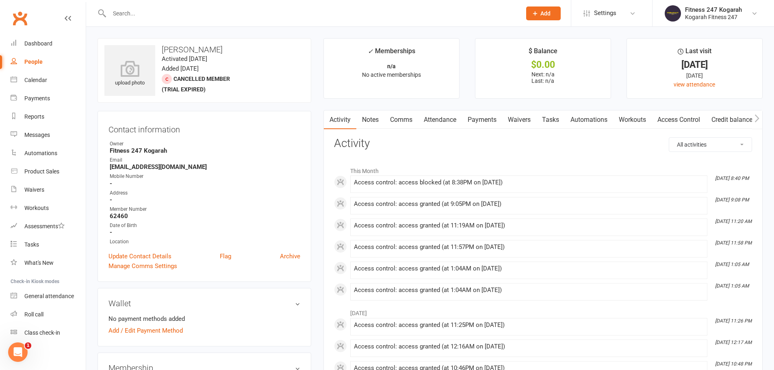
click at [692, 117] on link "Access Control" at bounding box center [679, 120] width 54 height 19
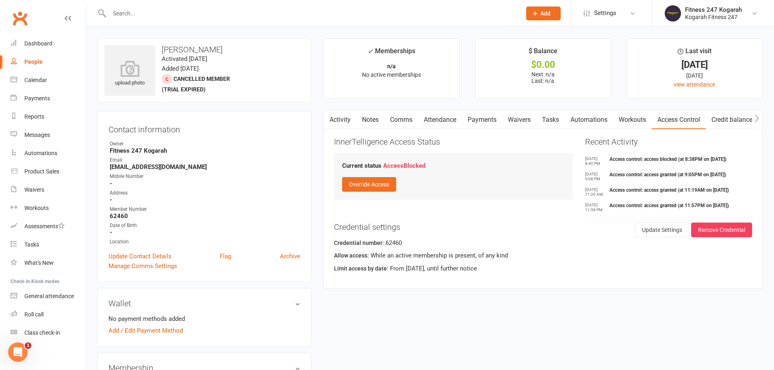
click at [337, 118] on link "Activity" at bounding box center [340, 120] width 33 height 19
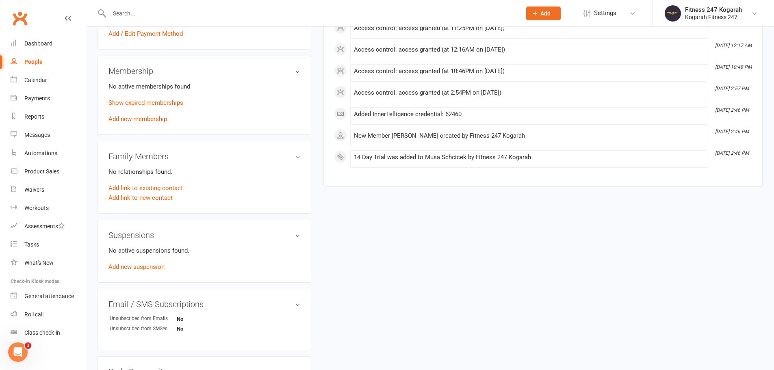
scroll to position [284, 0]
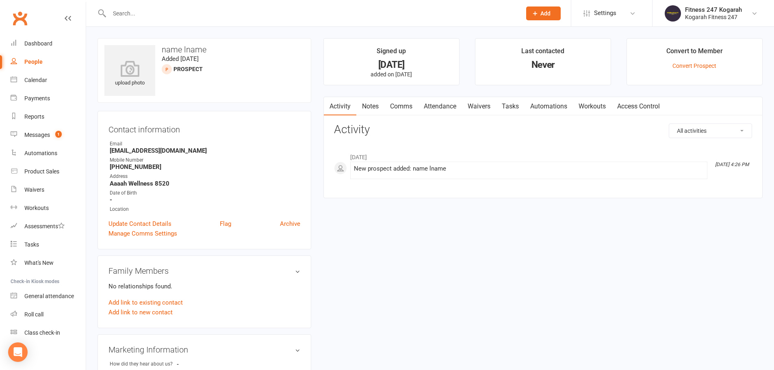
click at [632, 104] on link "Access Control" at bounding box center [639, 106] width 54 height 19
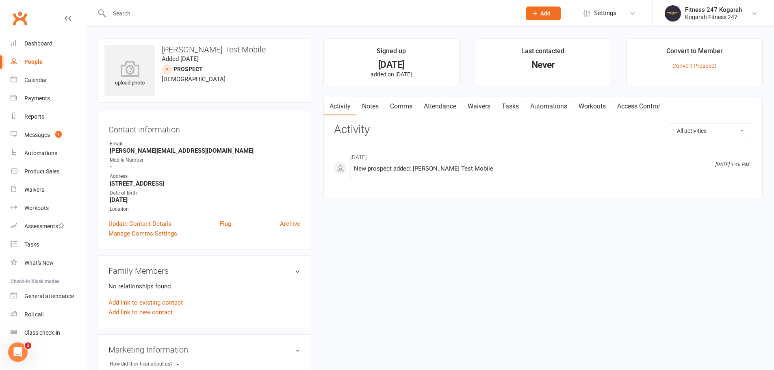
click at [635, 107] on link "Access Control" at bounding box center [639, 106] width 54 height 19
click at [637, 105] on link "Access Control" at bounding box center [639, 106] width 54 height 19
